Goal: Information Seeking & Learning: Learn about a topic

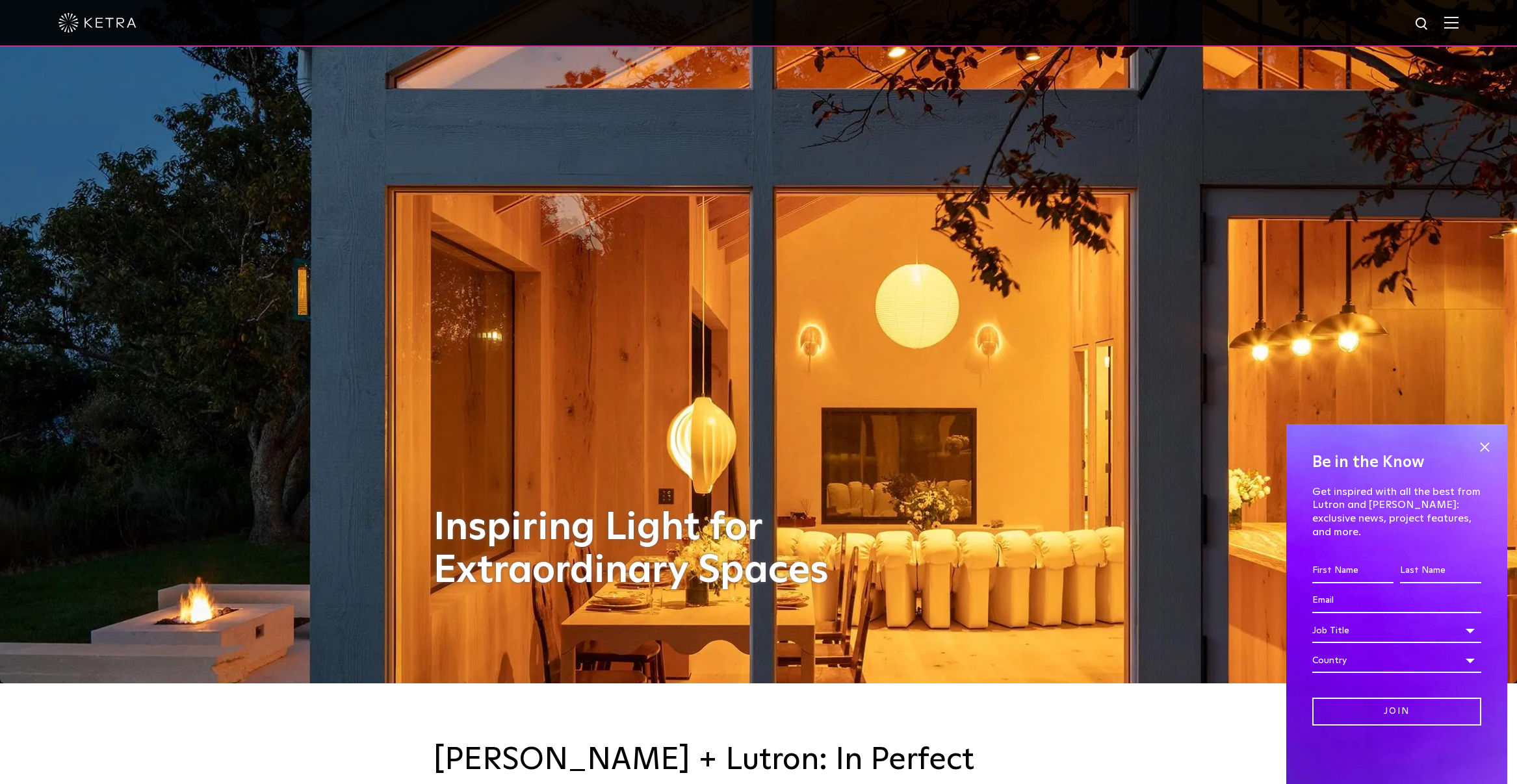
scroll to position [109, 0]
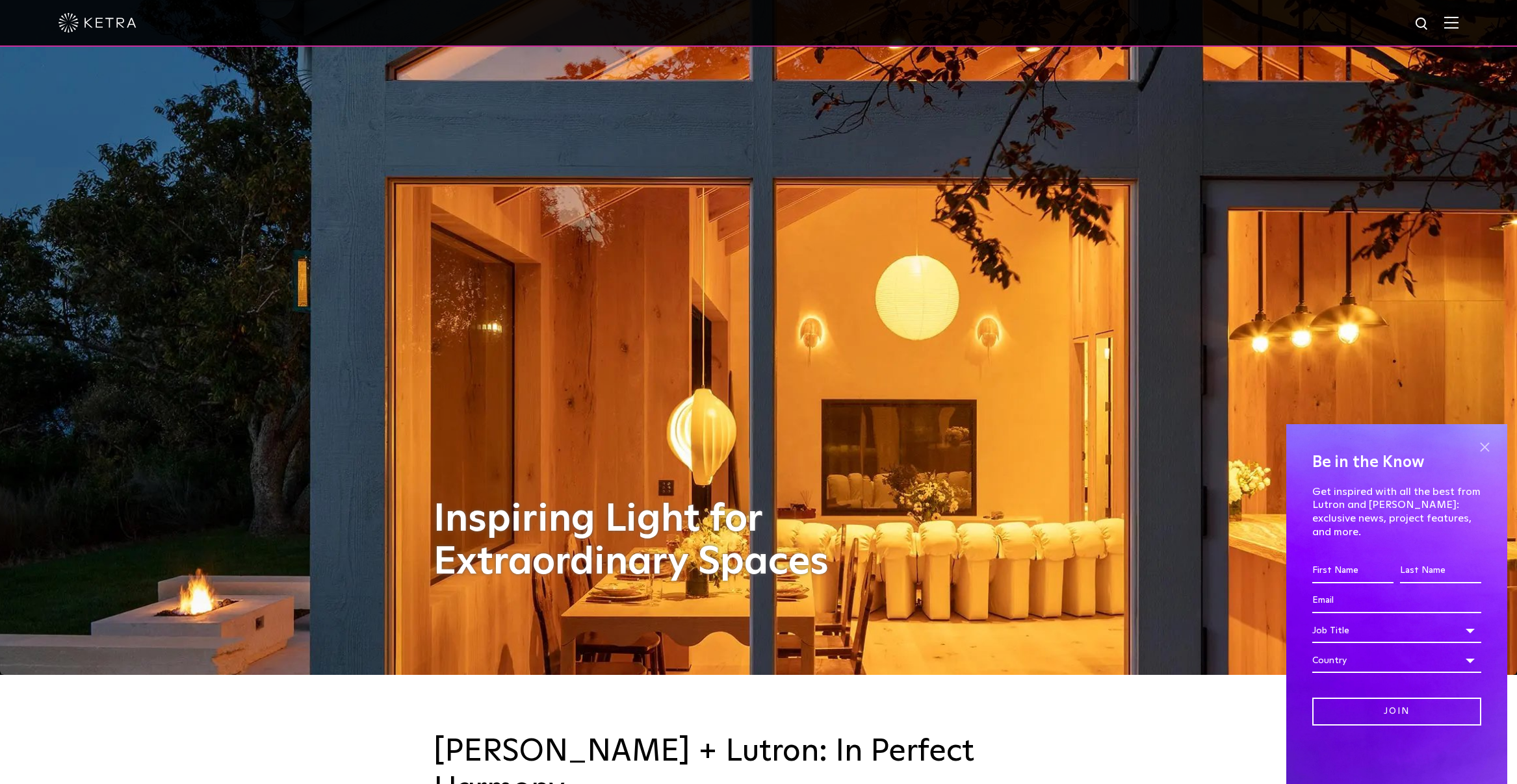
click at [1477, 457] on span at bounding box center [1484, 447] width 19 height 19
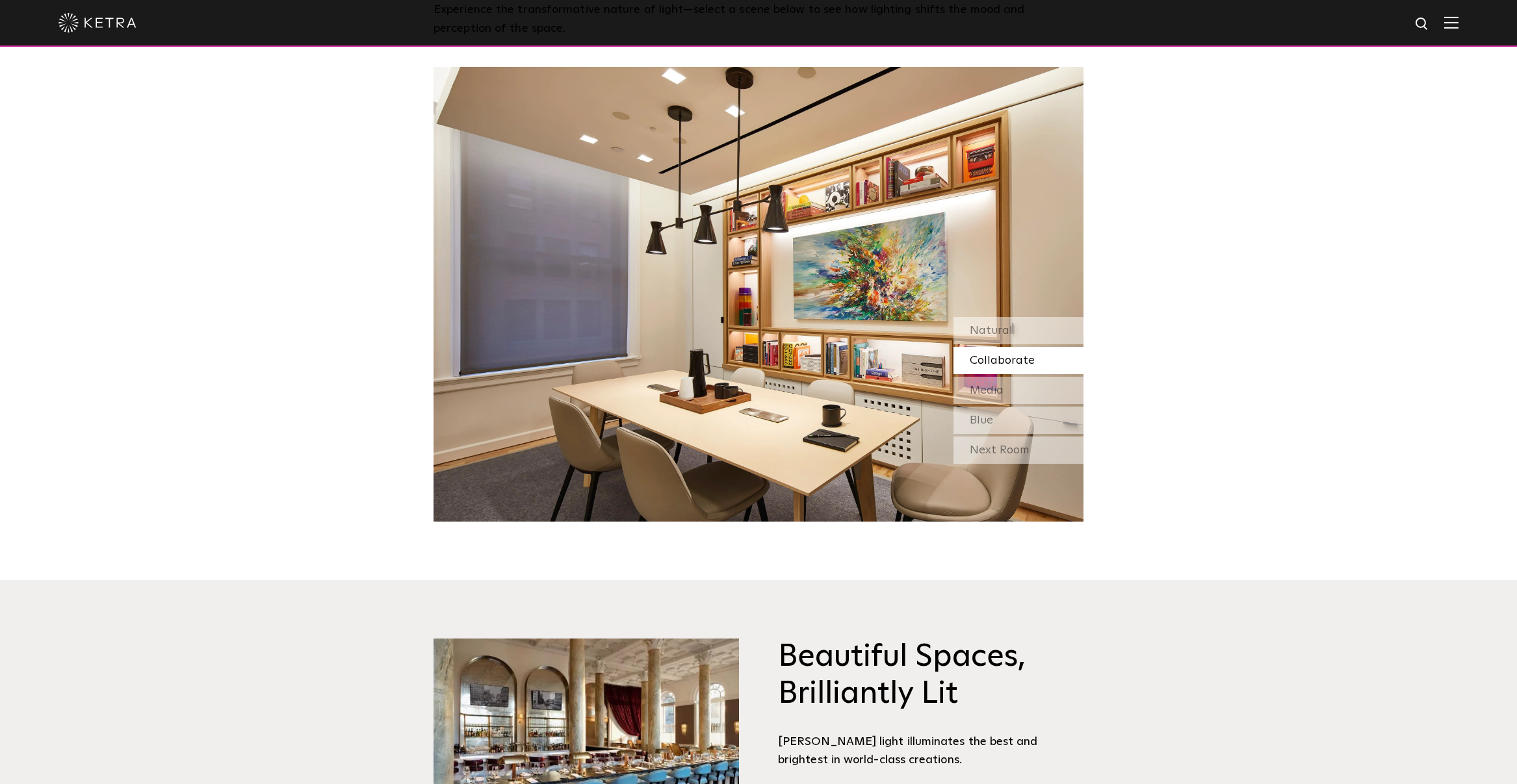
scroll to position [1648, 0]
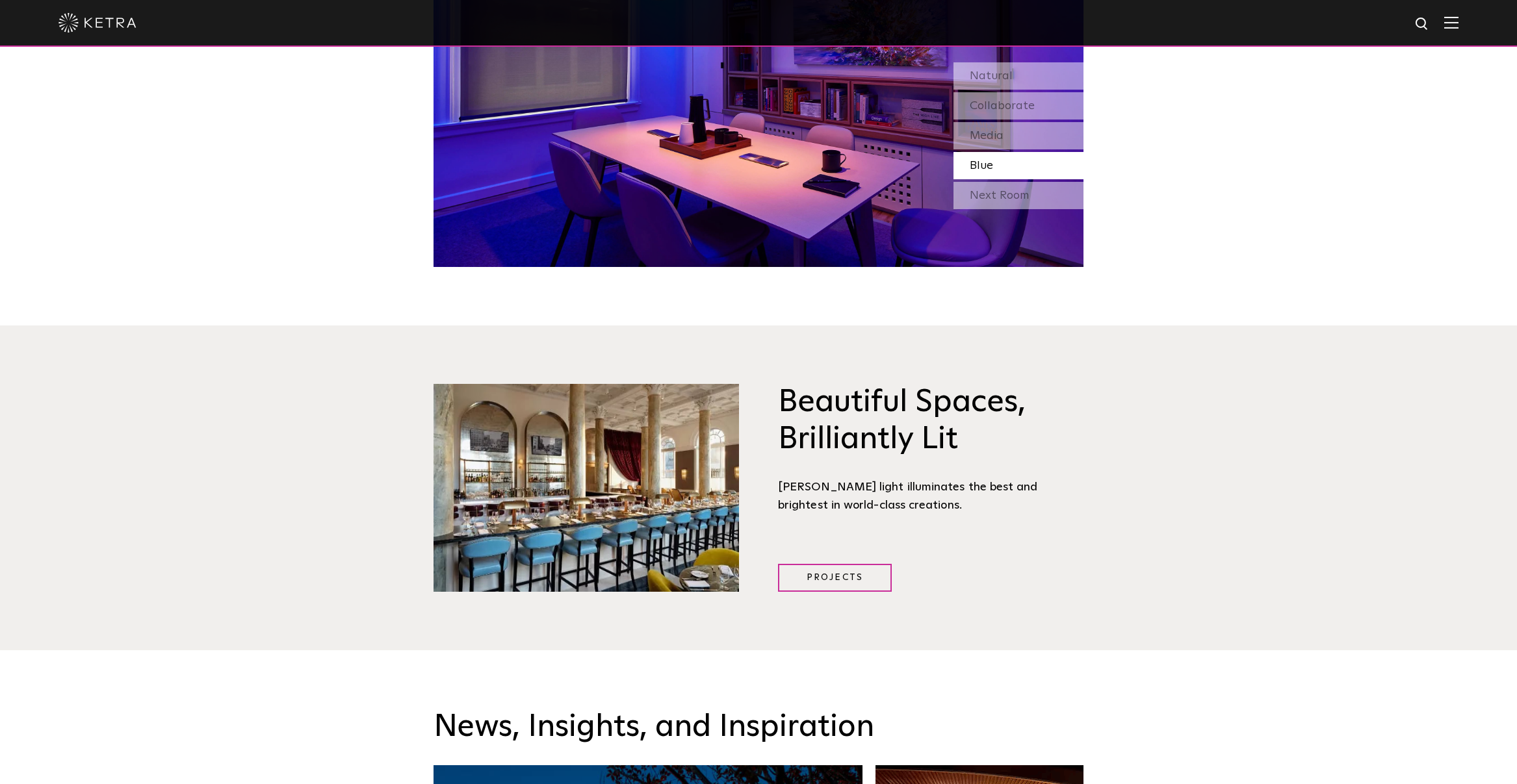
click at [633, 399] on img at bounding box center [586, 488] width 305 height 208
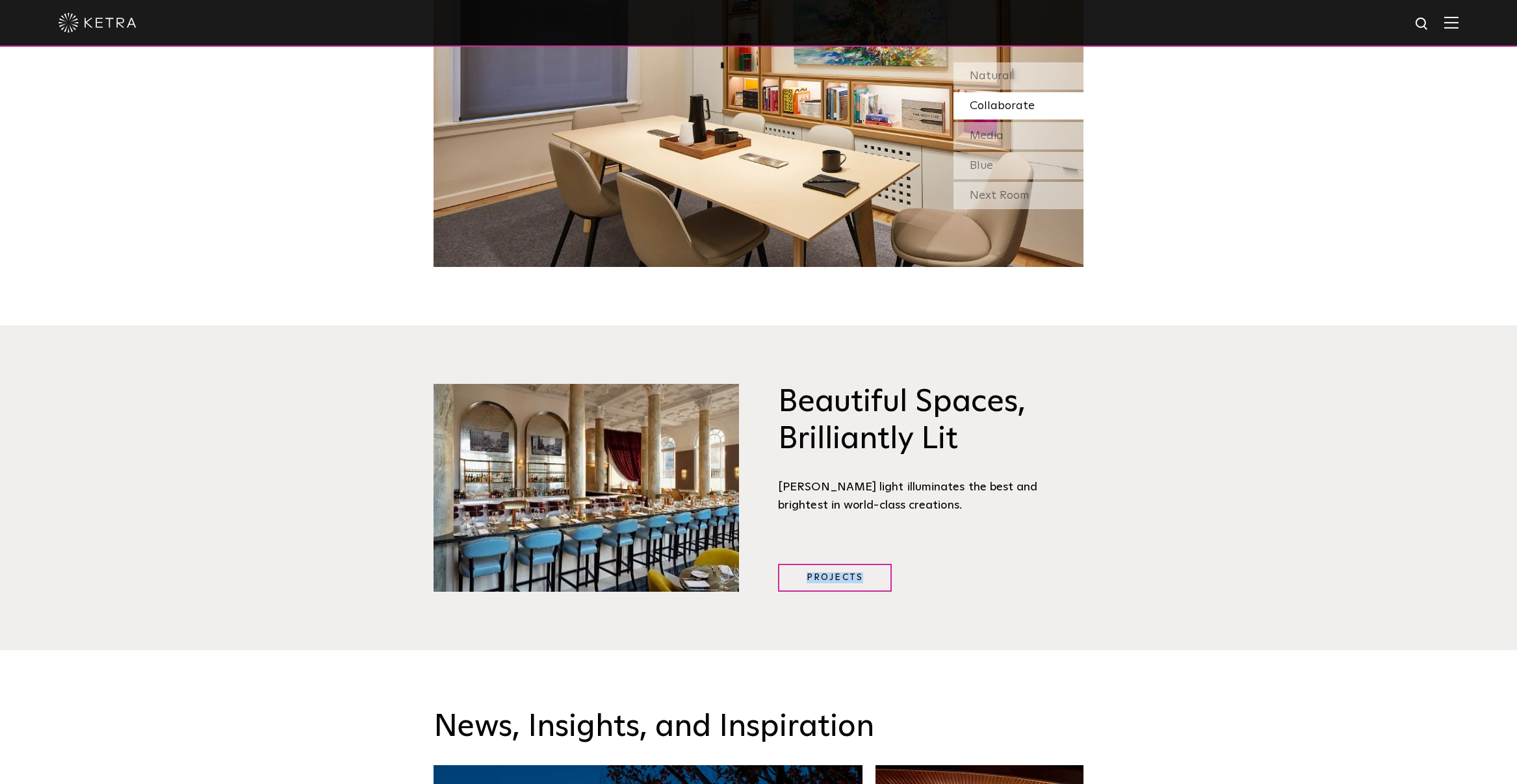
click at [657, 471] on img at bounding box center [586, 488] width 305 height 208
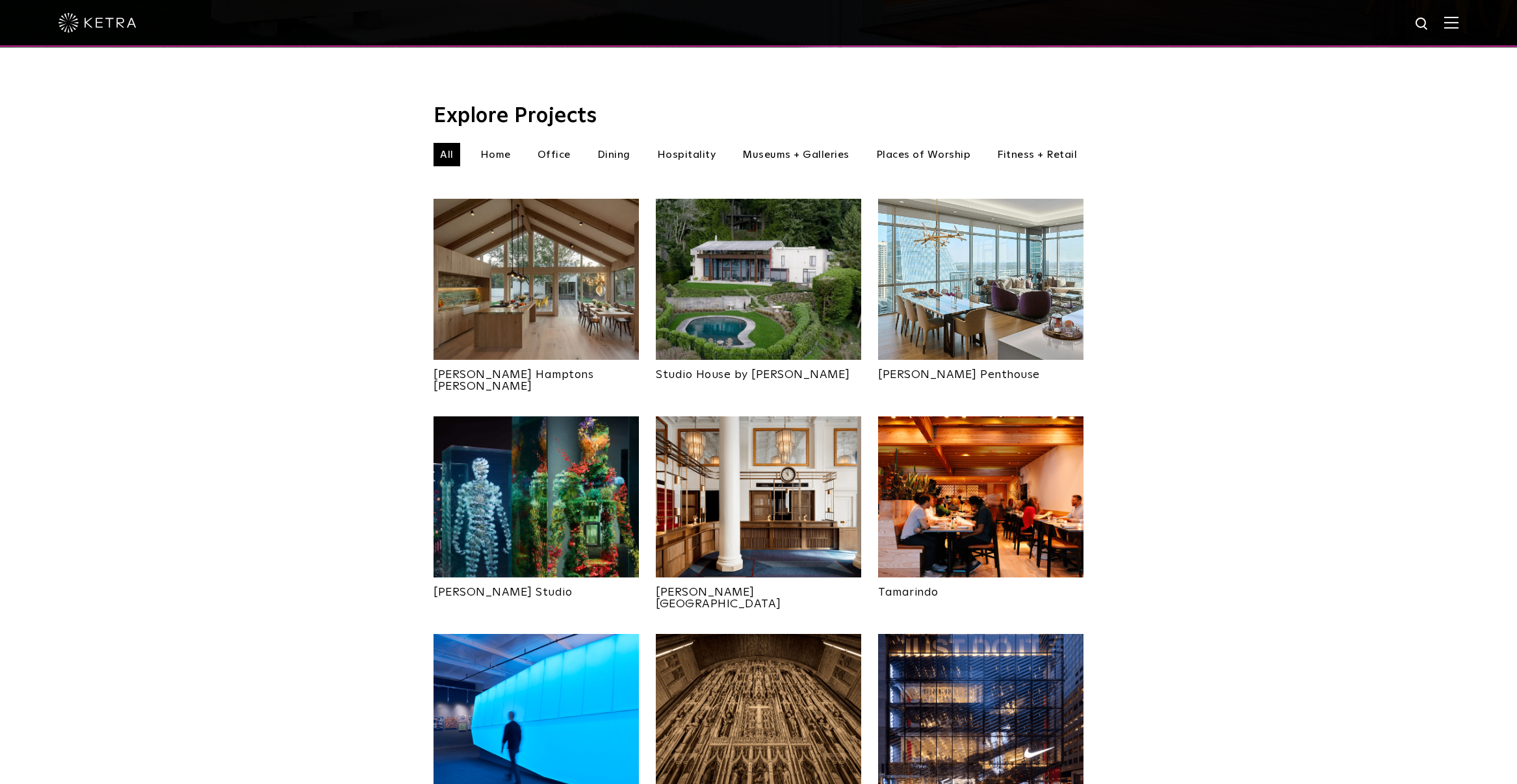
scroll to position [404, 0]
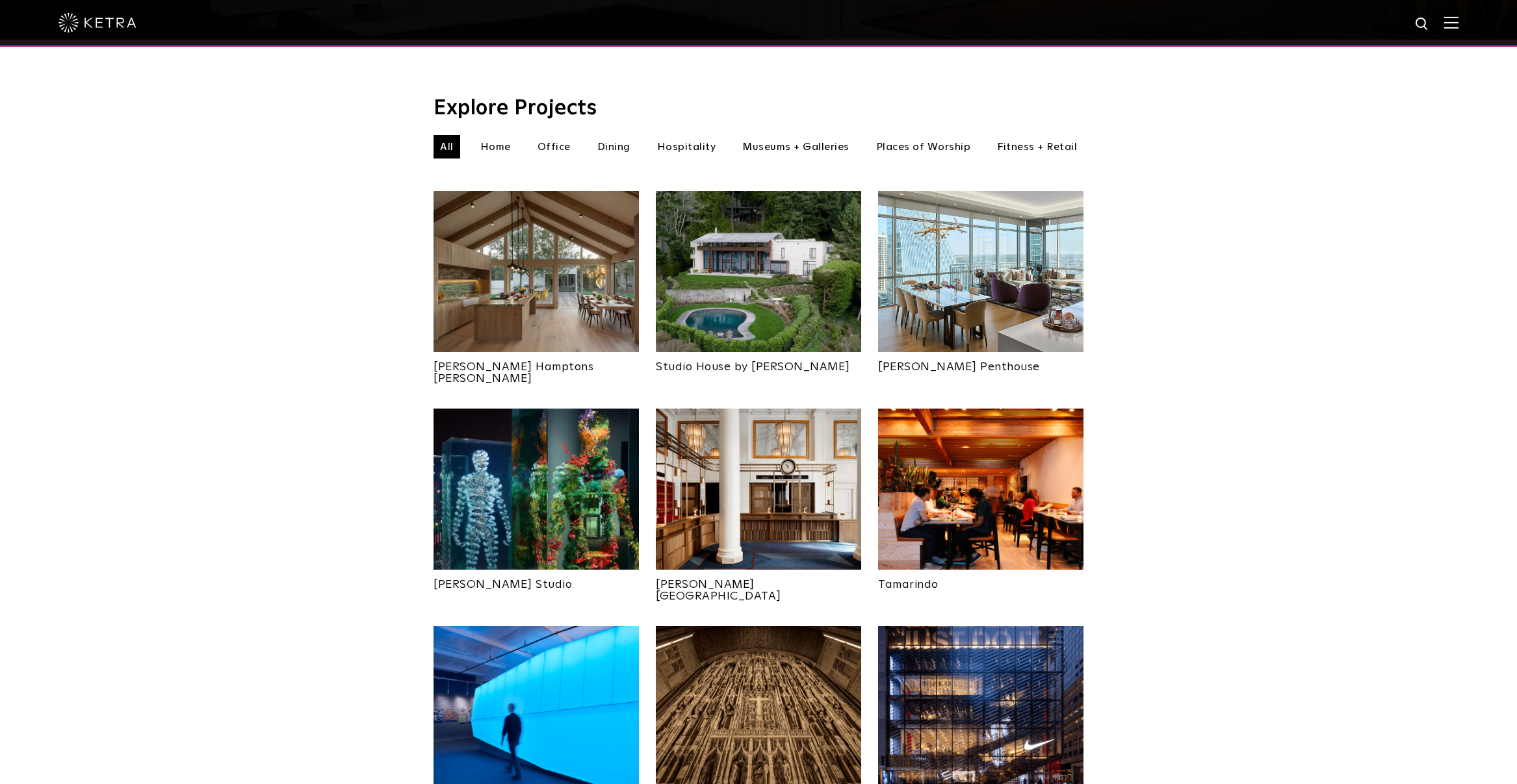
click at [619, 135] on li "Dining" at bounding box center [613, 146] width 46 height 23
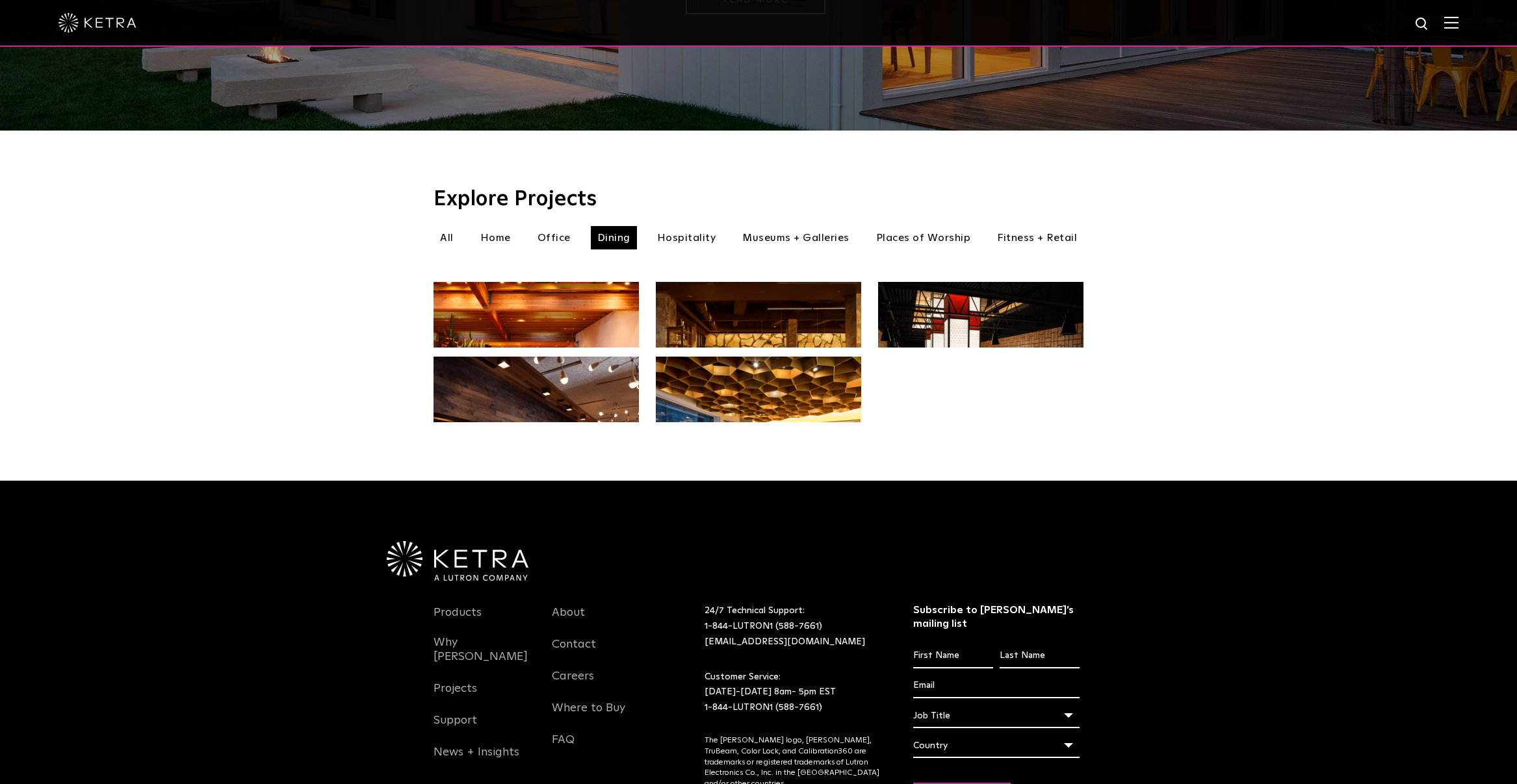
scroll to position [404, 0]
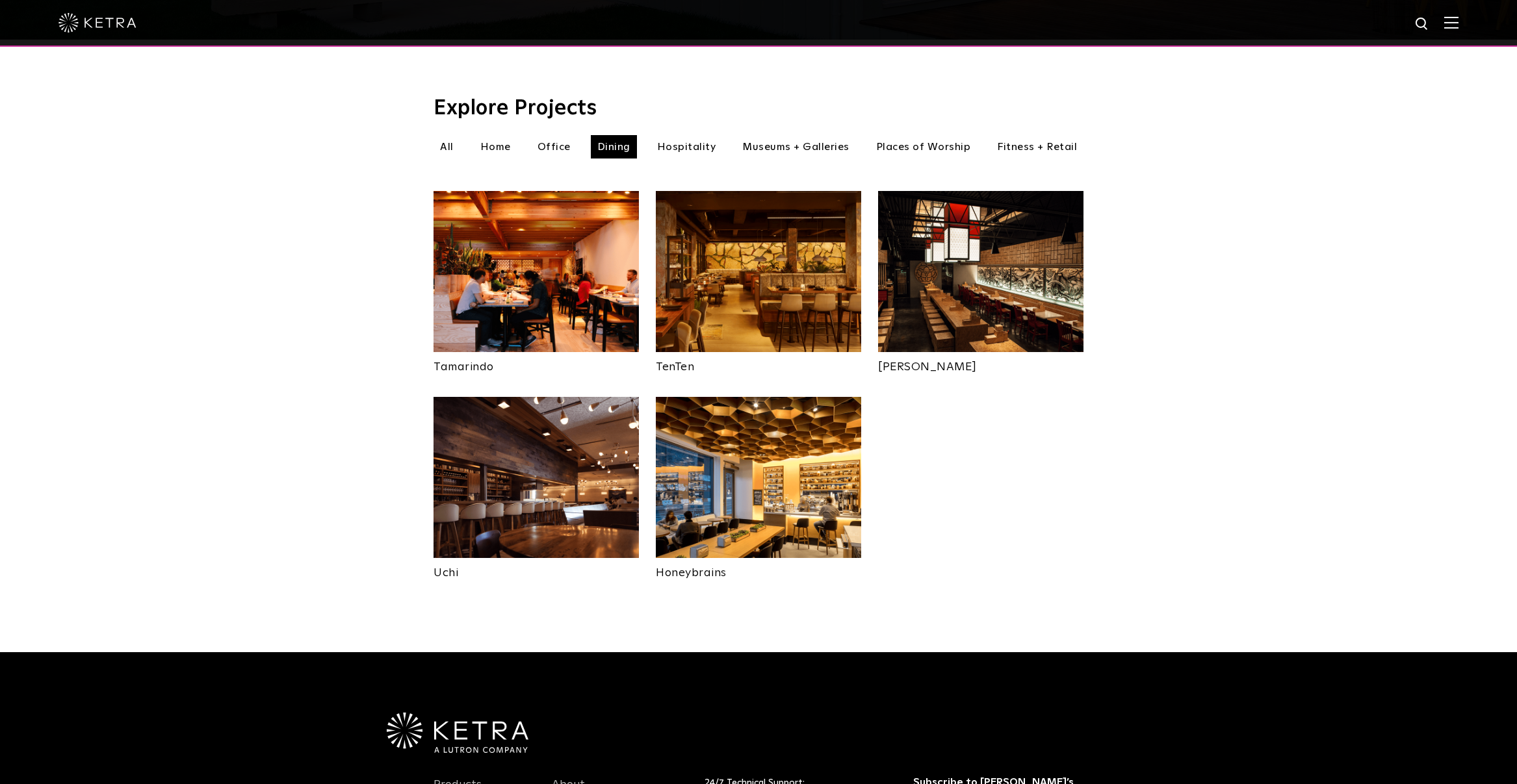
click at [671, 135] on li "Hospitality" at bounding box center [686, 146] width 72 height 23
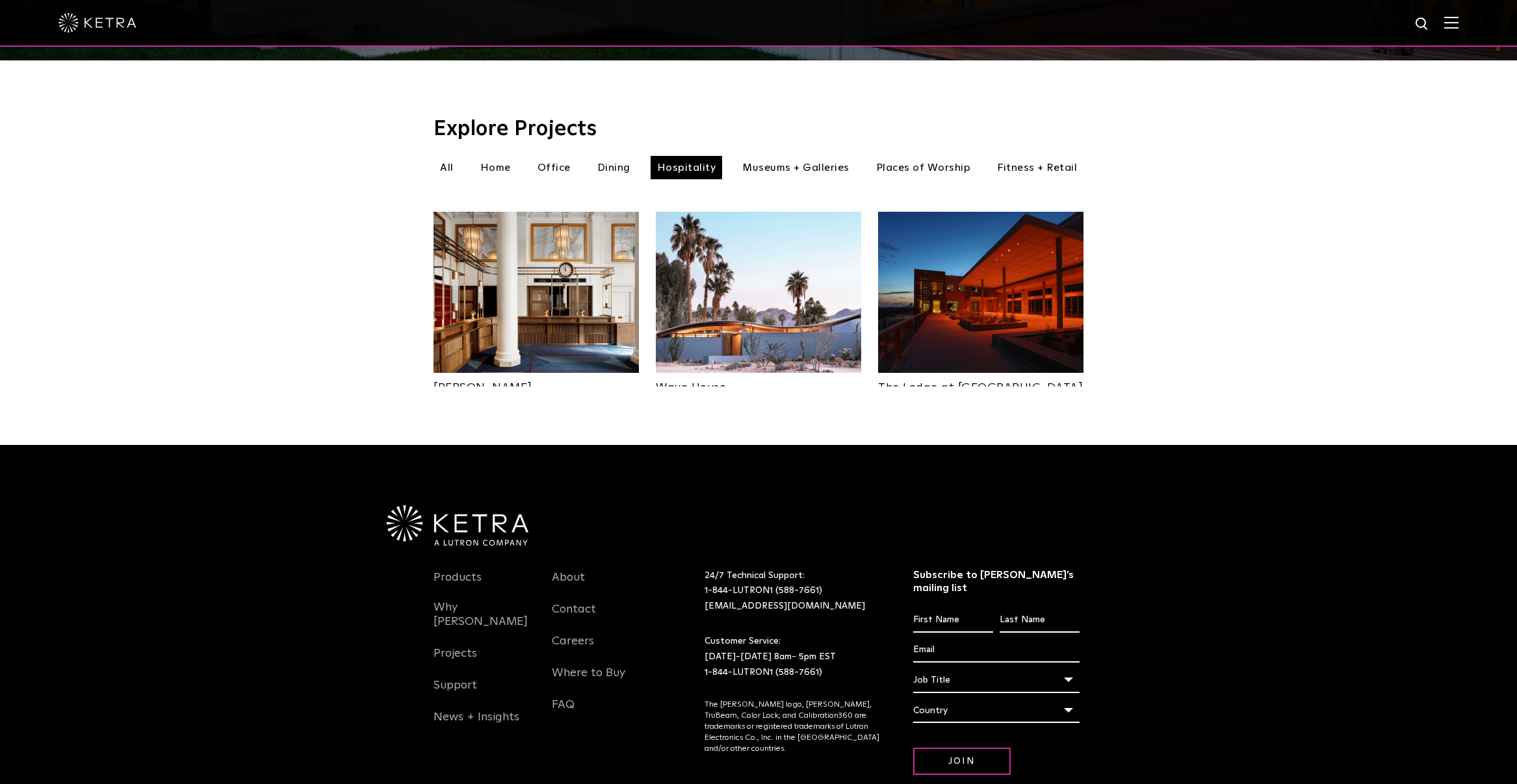
scroll to position [404, 0]
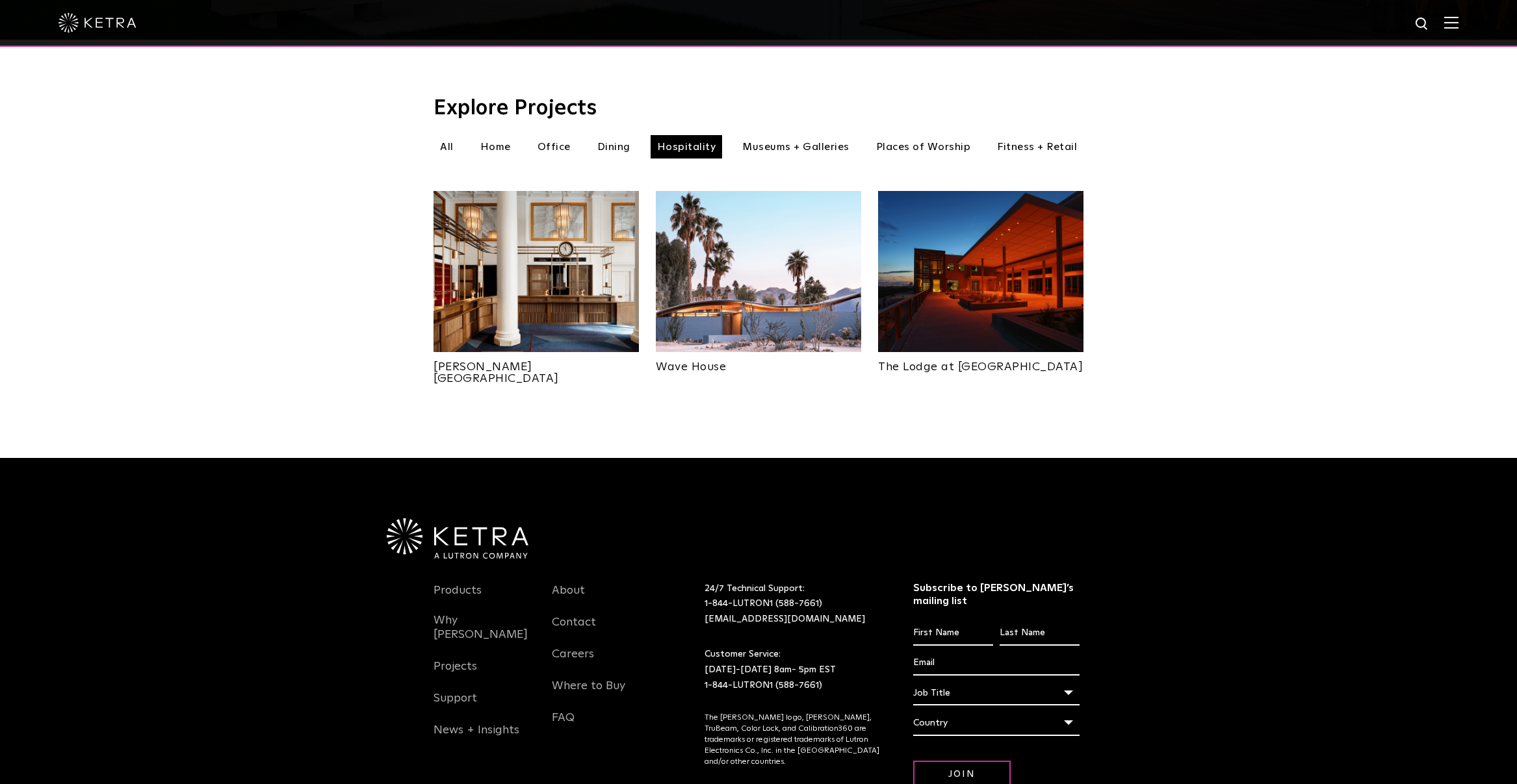
click at [619, 135] on li "Dining" at bounding box center [613, 146] width 46 height 23
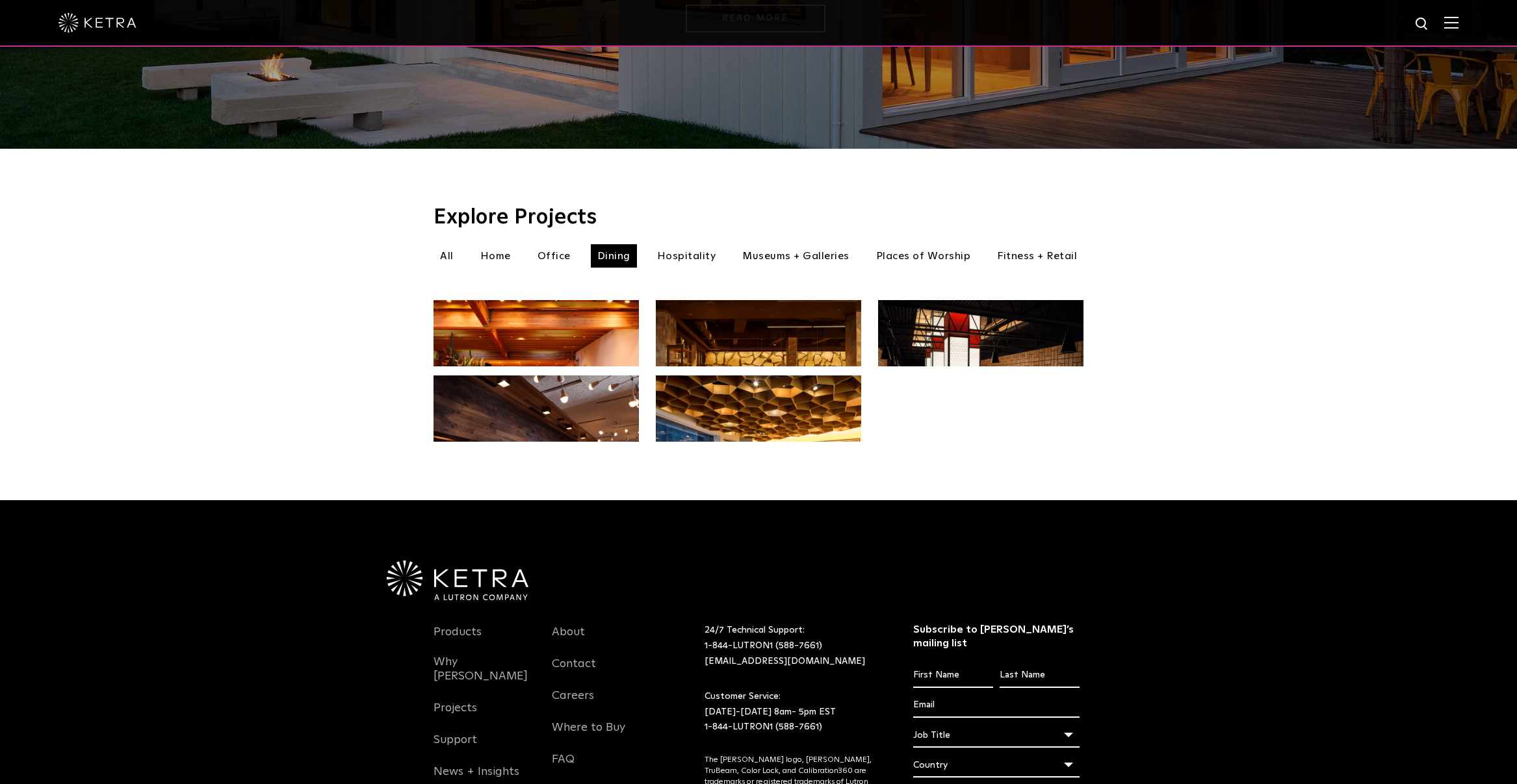
scroll to position [404, 0]
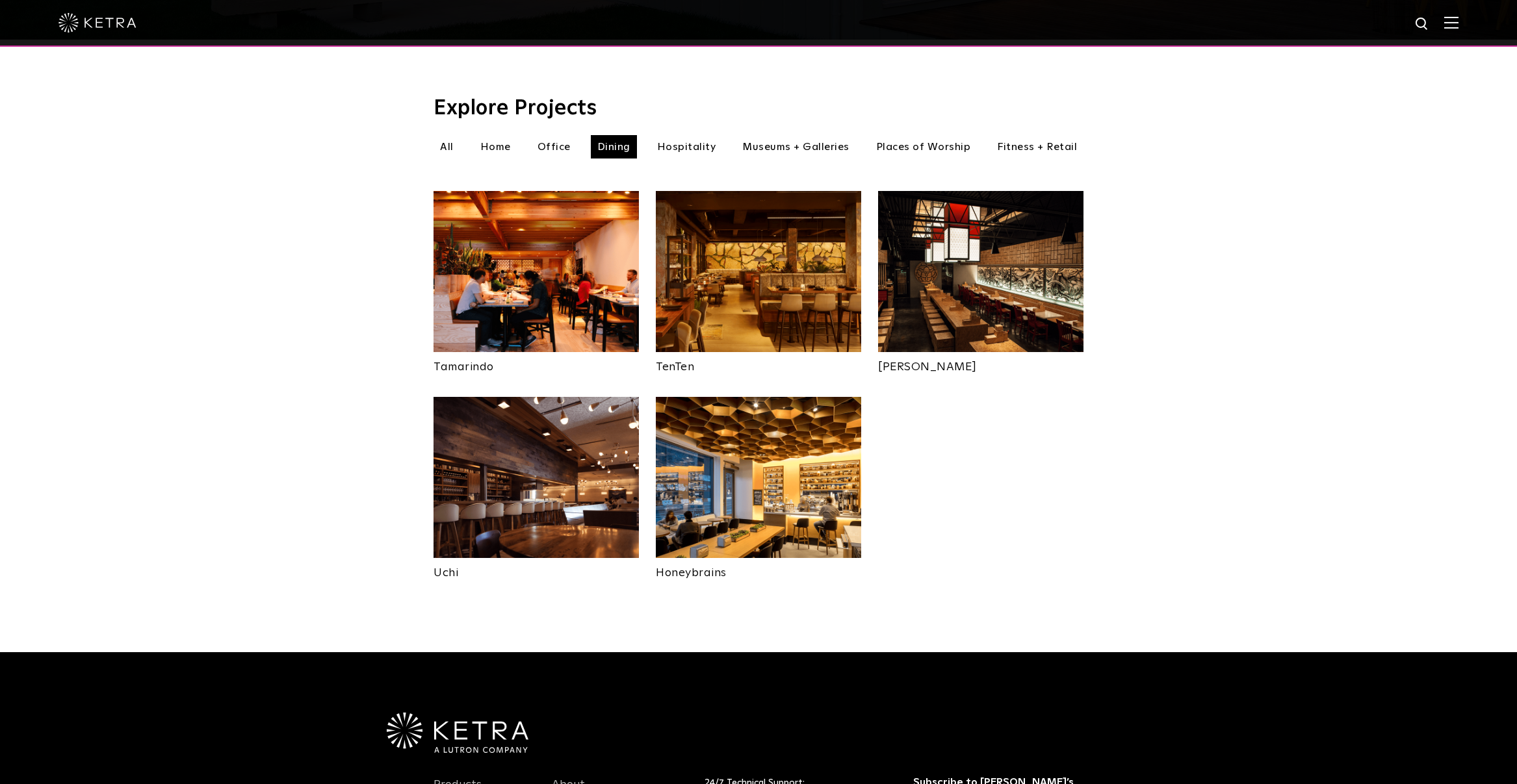
click at [901, 135] on li "Places of Worship" at bounding box center [923, 146] width 108 height 23
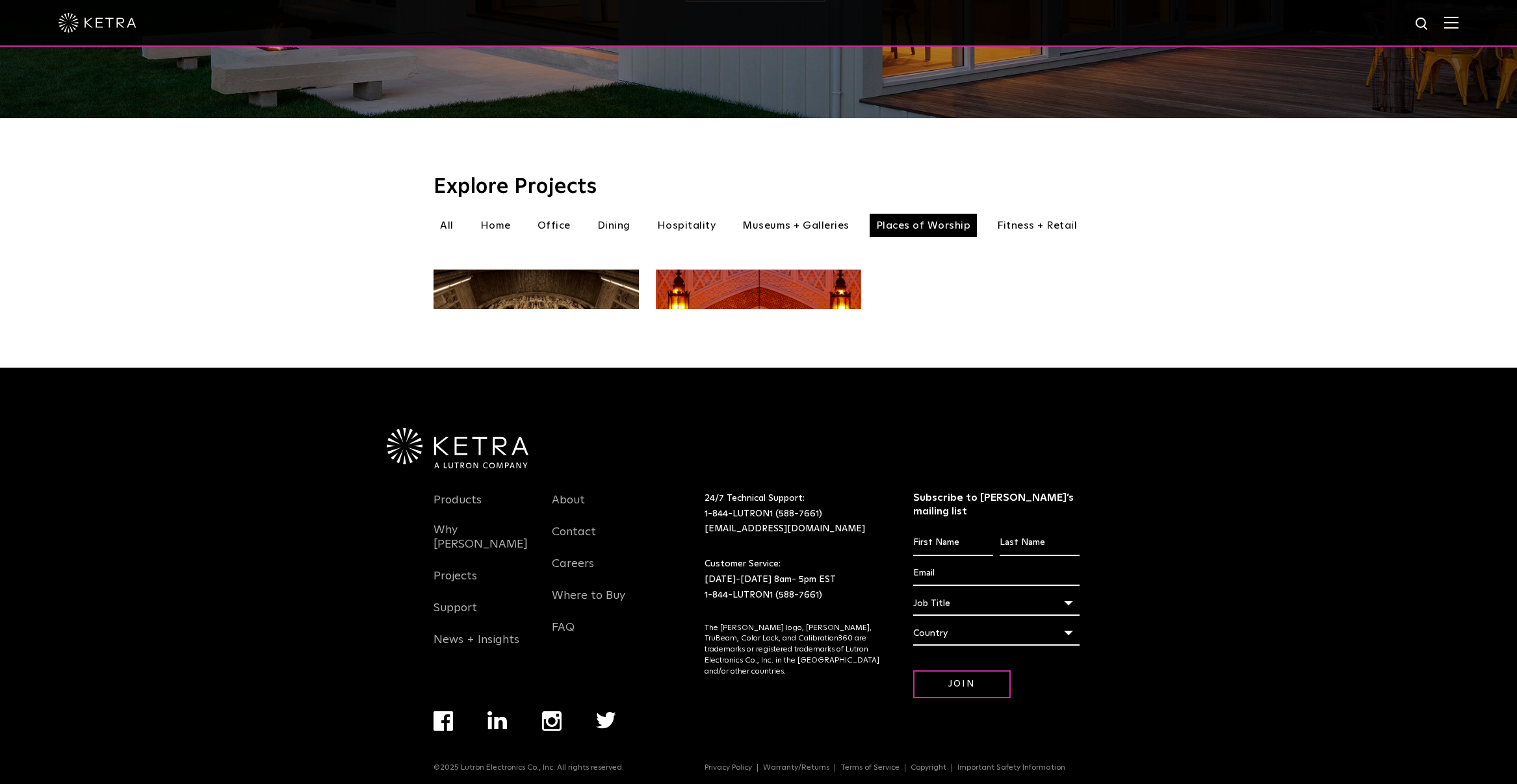
scroll to position [404, 0]
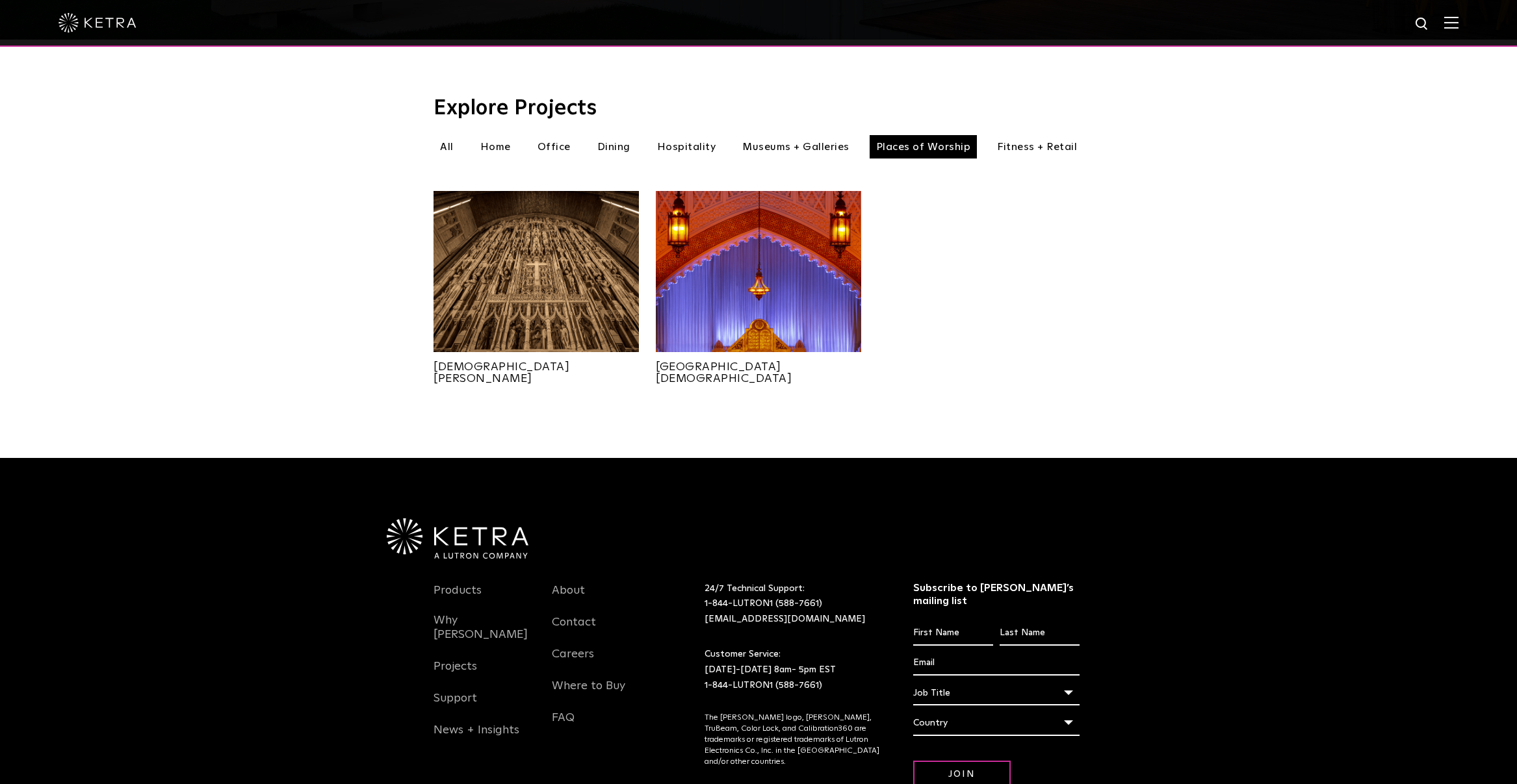
click at [450, 135] on li "All" at bounding box center [446, 146] width 27 height 23
